Goal: Connect with others: Connect with others

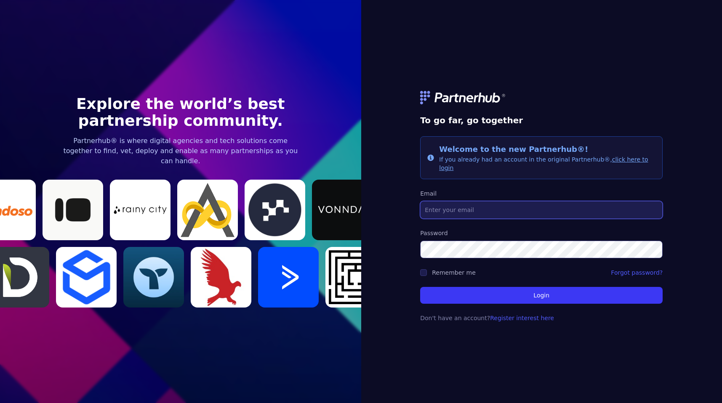
type input "[PERSON_NAME][EMAIL_ADDRESS][DOMAIN_NAME]"
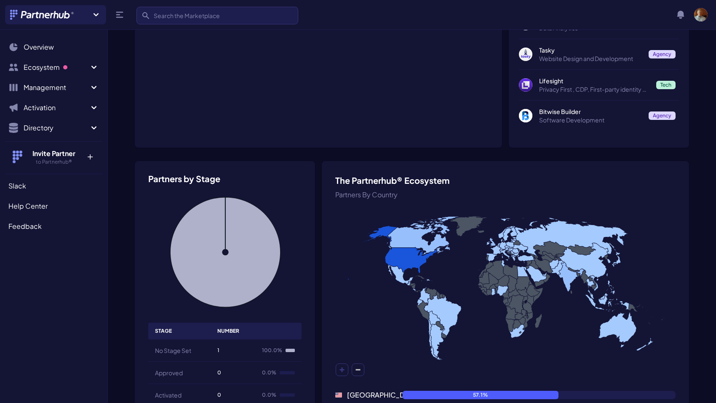
scroll to position [121, 0]
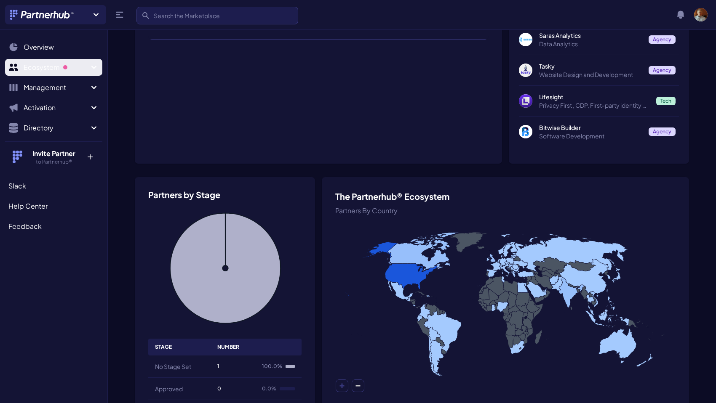
click at [48, 65] on span "Ecosystem" at bounding box center [56, 67] width 65 height 10
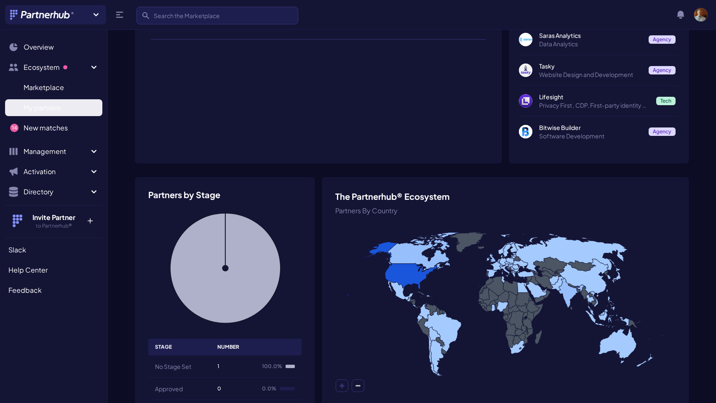
click at [58, 104] on span "My partners" at bounding box center [42, 108] width 37 height 10
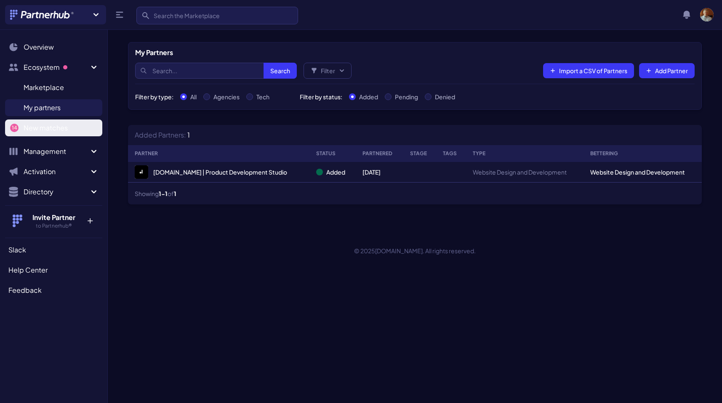
click at [48, 124] on span "New matches" at bounding box center [46, 128] width 44 height 10
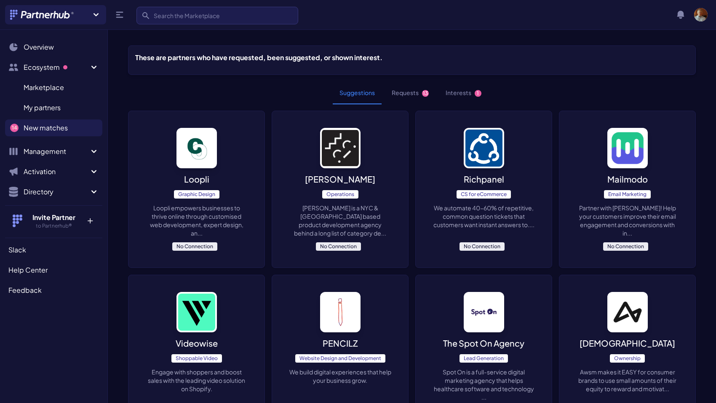
click at [455, 96] on button "Interests 1" at bounding box center [463, 93] width 49 height 23
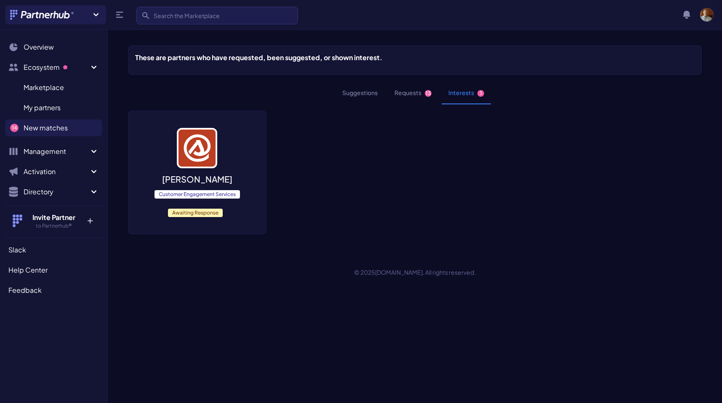
click at [415, 94] on button "Requests 13" at bounding box center [413, 93] width 51 height 23
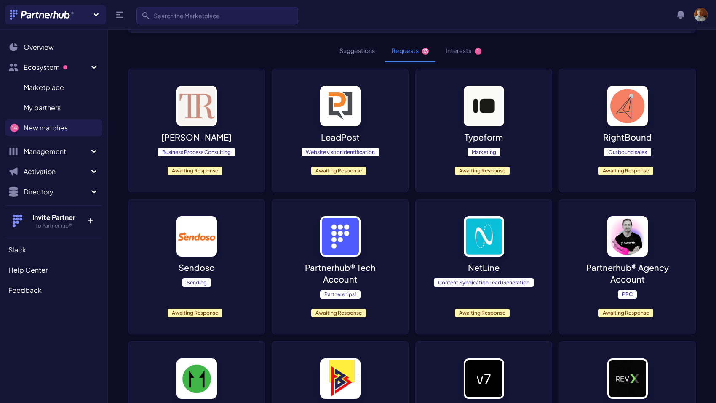
scroll to position [84, 0]
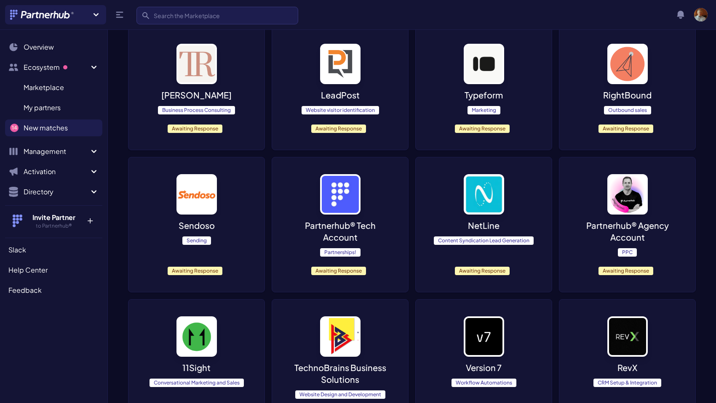
click at [337, 202] on img at bounding box center [340, 194] width 40 height 40
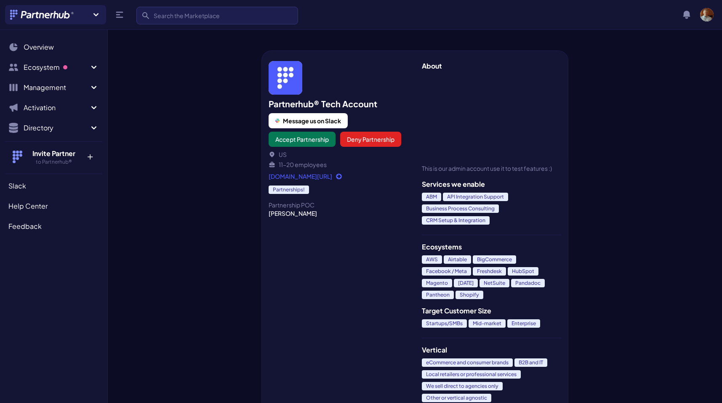
scroll to position [16, 0]
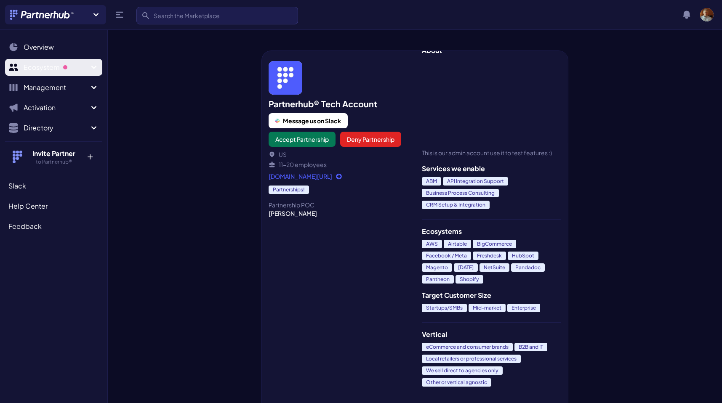
click at [53, 67] on span "Ecosystem" at bounding box center [56, 67] width 65 height 10
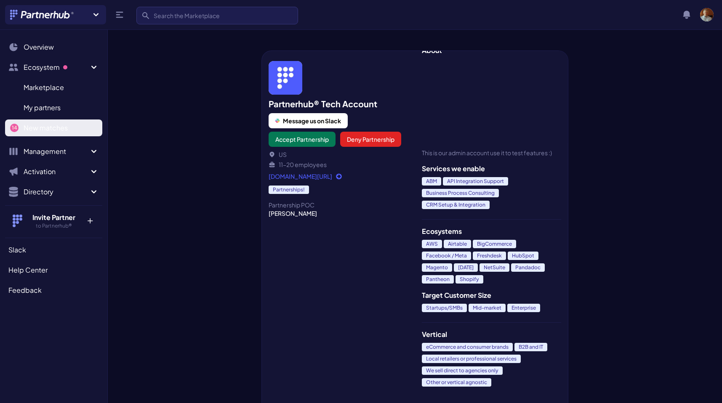
click at [40, 129] on span "New matches" at bounding box center [46, 128] width 44 height 10
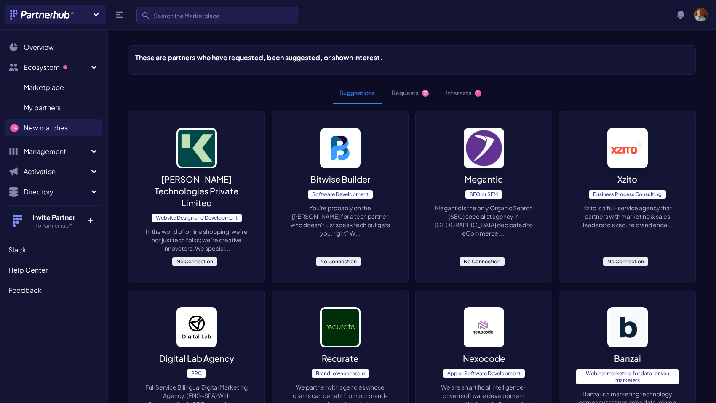
click at [452, 91] on button "Interests 1" at bounding box center [463, 93] width 49 height 23
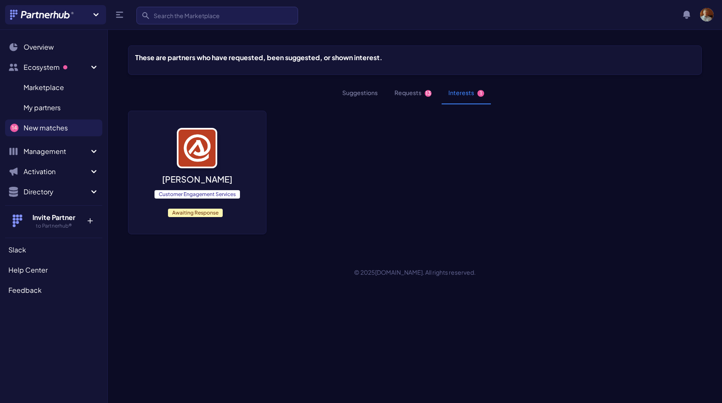
click at [213, 147] on img at bounding box center [197, 148] width 40 height 40
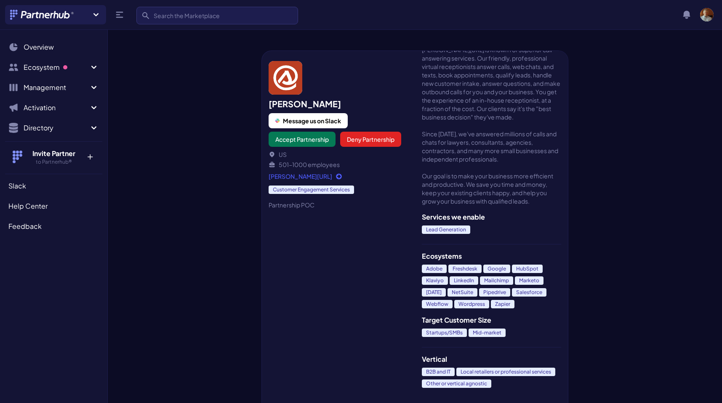
scroll to position [148, 0]
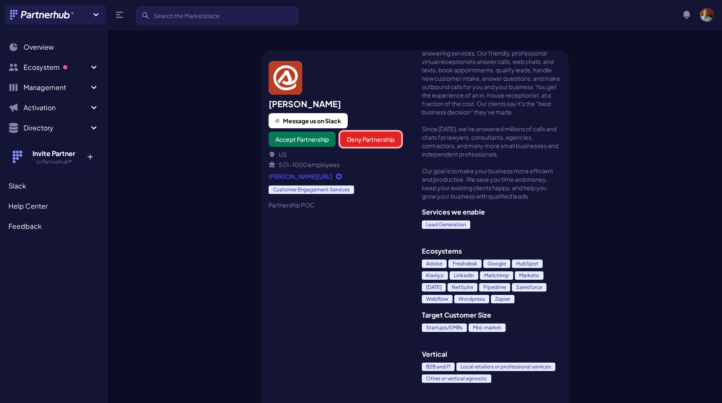
click at [369, 138] on button "Deny Partnership" at bounding box center [370, 139] width 61 height 15
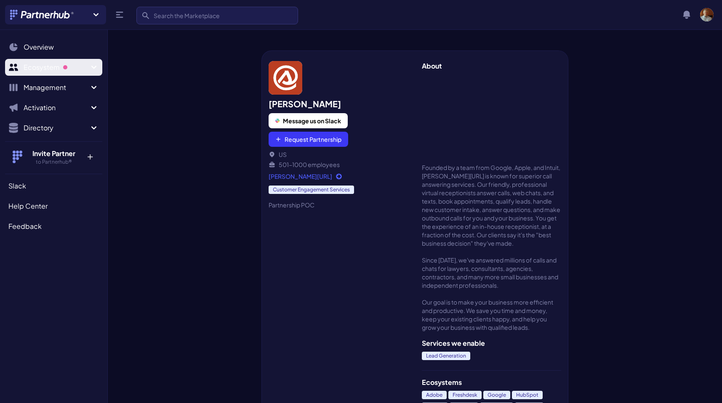
click at [67, 68] on span "Sidebar" at bounding box center [64, 66] width 5 height 5
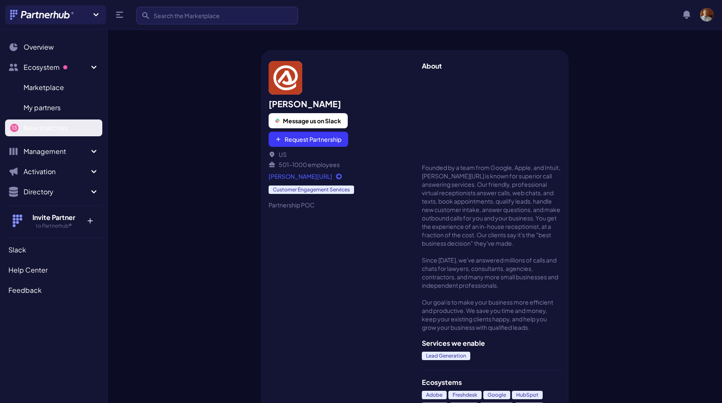
click at [51, 130] on span "New matches" at bounding box center [46, 128] width 44 height 10
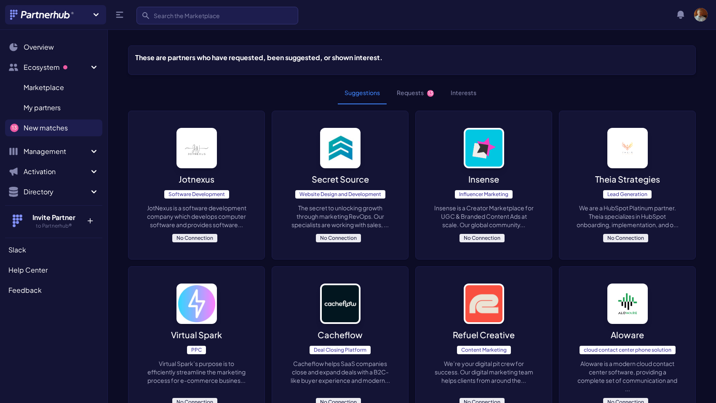
click at [406, 91] on button "Requests 13" at bounding box center [415, 93] width 51 height 23
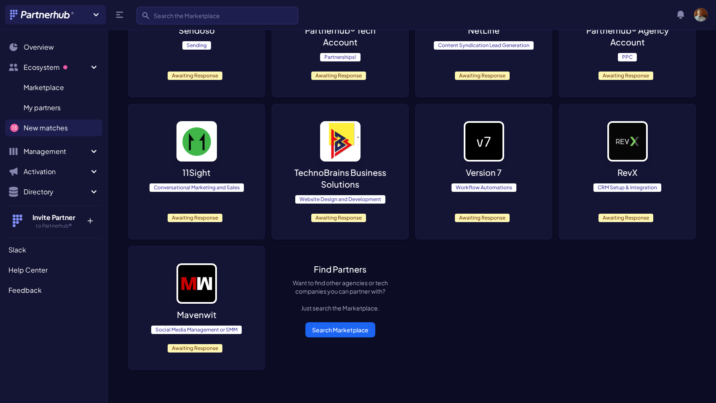
scroll to position [295, 0]
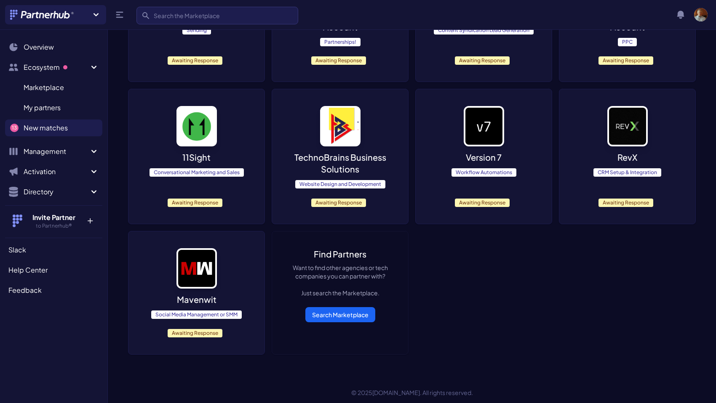
click at [214, 288] on img at bounding box center [196, 268] width 40 height 40
